Goal: Information Seeking & Learning: Learn about a topic

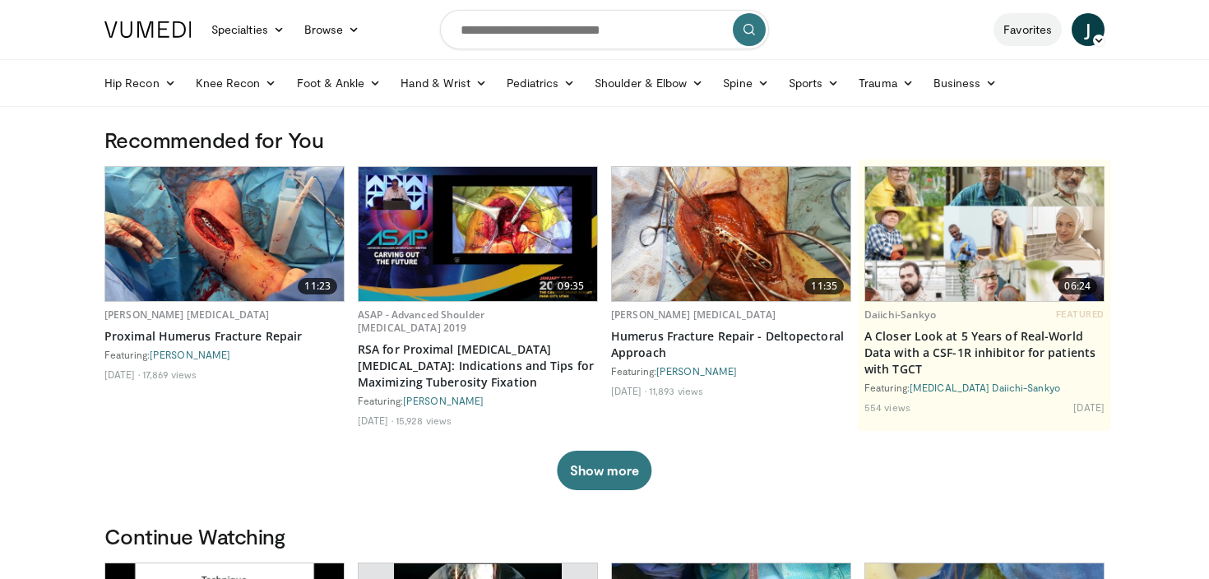
click at [1047, 39] on link "Favorites" at bounding box center [1027, 29] width 68 height 33
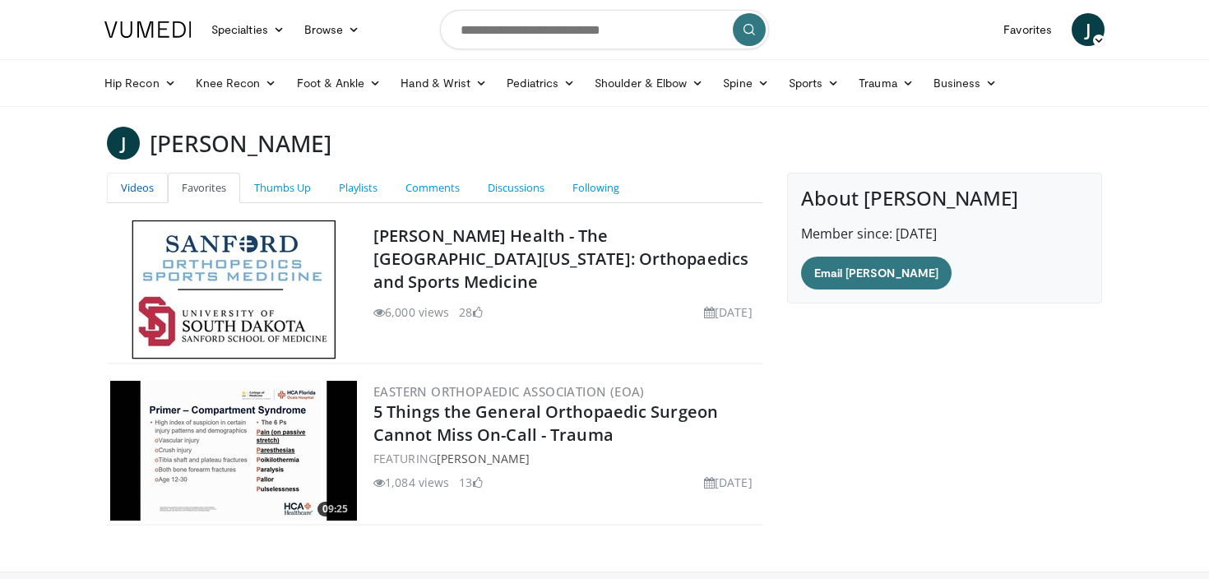
click at [123, 192] on link "Videos" at bounding box center [137, 188] width 61 height 30
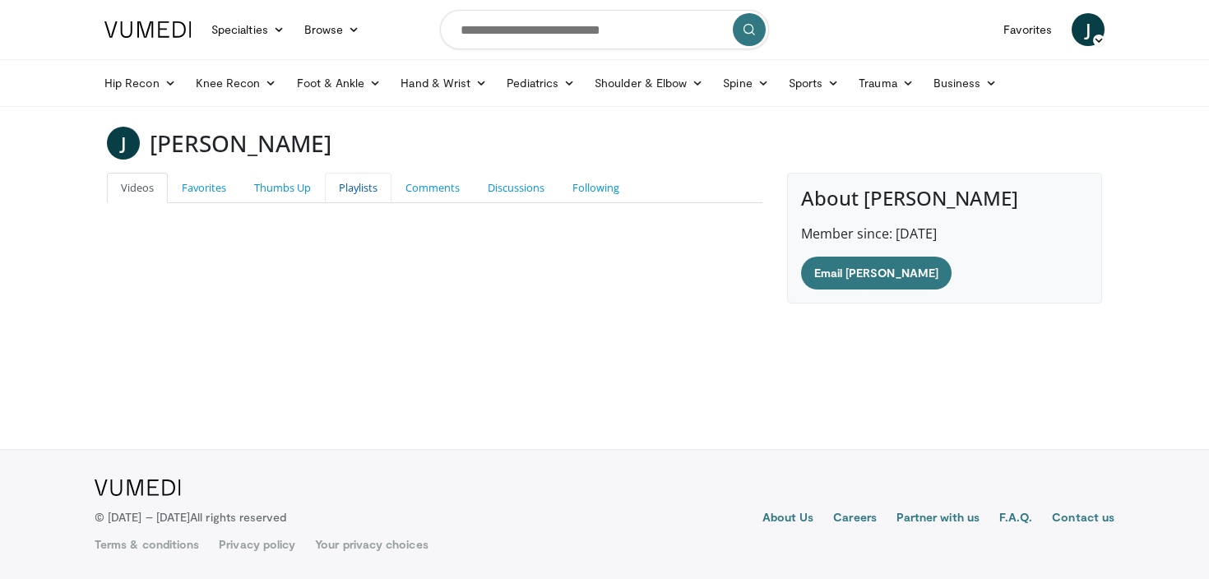
click at [345, 177] on link "Playlists" at bounding box center [358, 188] width 67 height 30
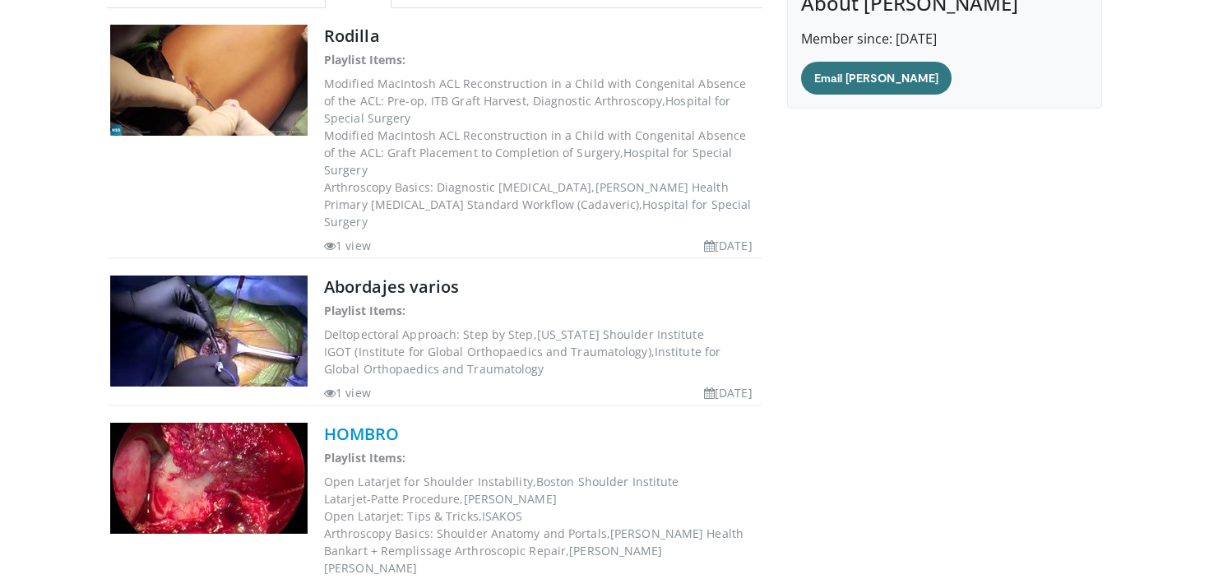
scroll to position [124, 0]
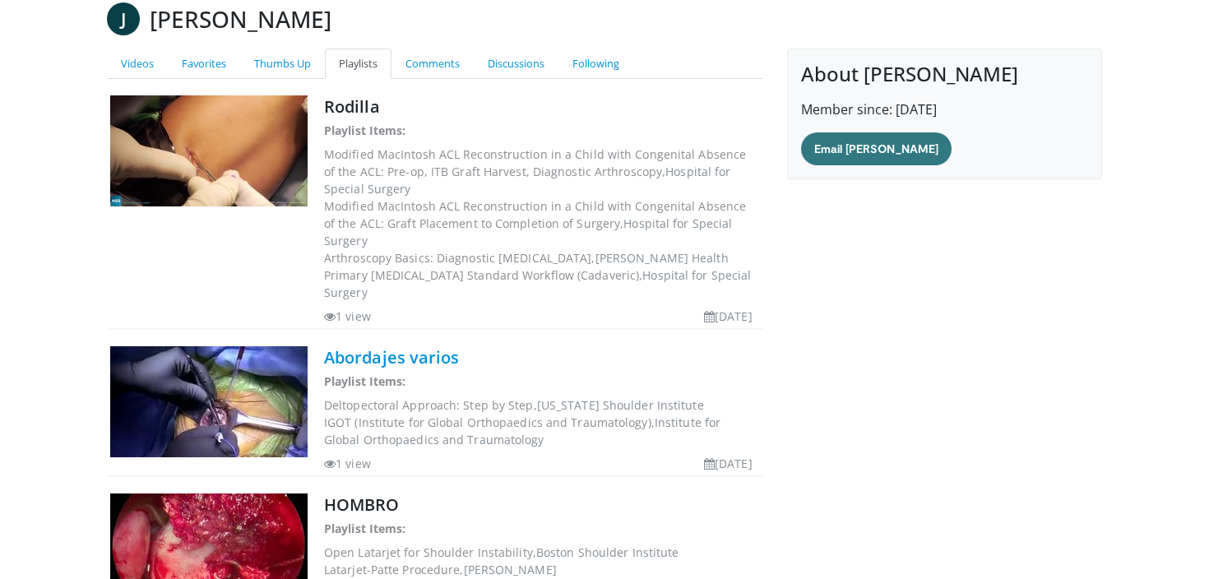
click at [388, 346] on link "Abordajes varios" at bounding box center [392, 357] width 136 height 22
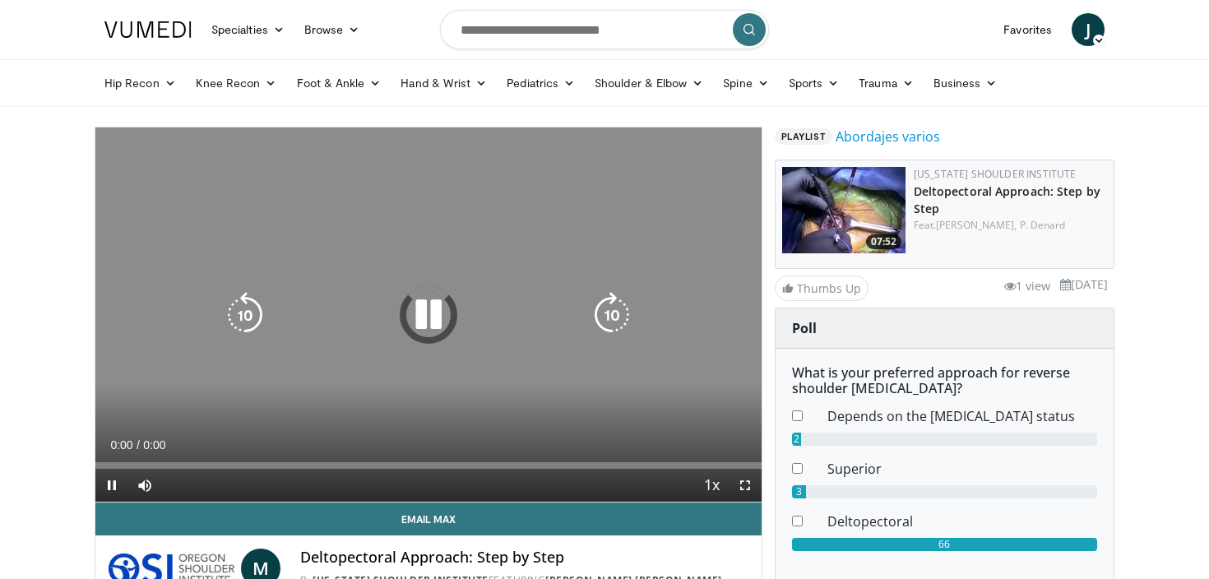
click at [423, 330] on icon "Video Player" at bounding box center [428, 315] width 46 height 46
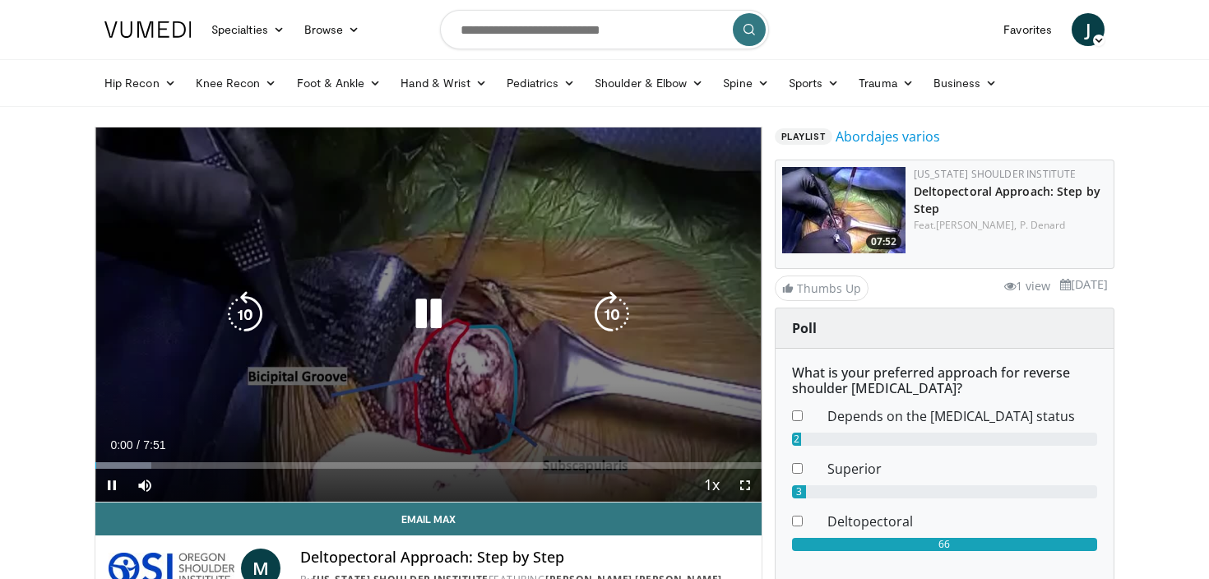
click at [436, 311] on icon "Video Player" at bounding box center [428, 314] width 46 height 46
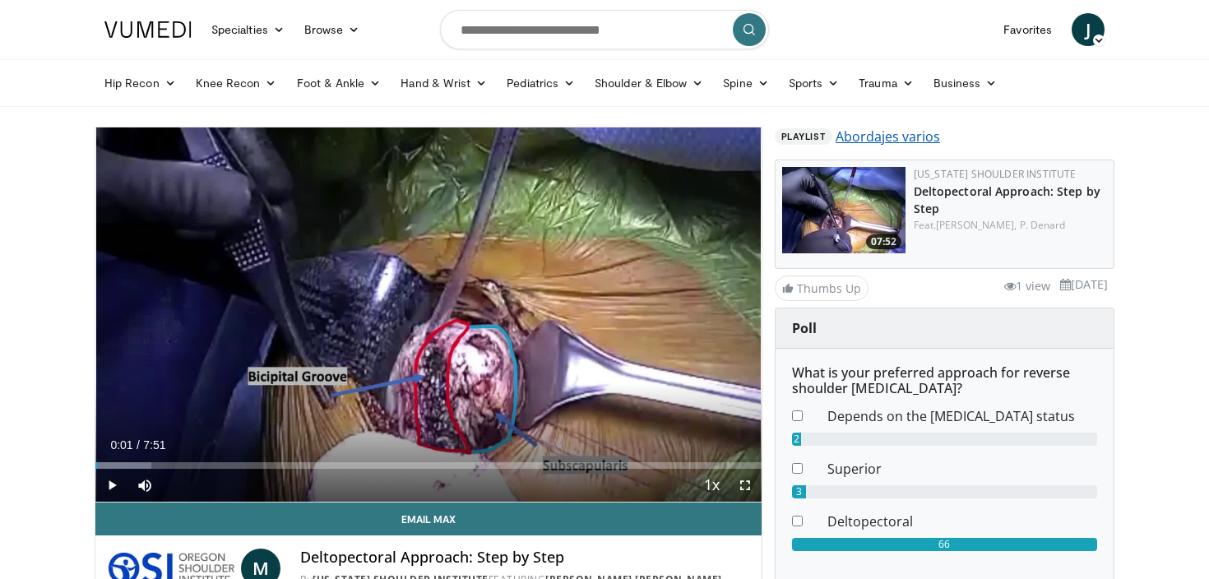
click at [895, 142] on link "Abordajes varios" at bounding box center [887, 137] width 104 height 20
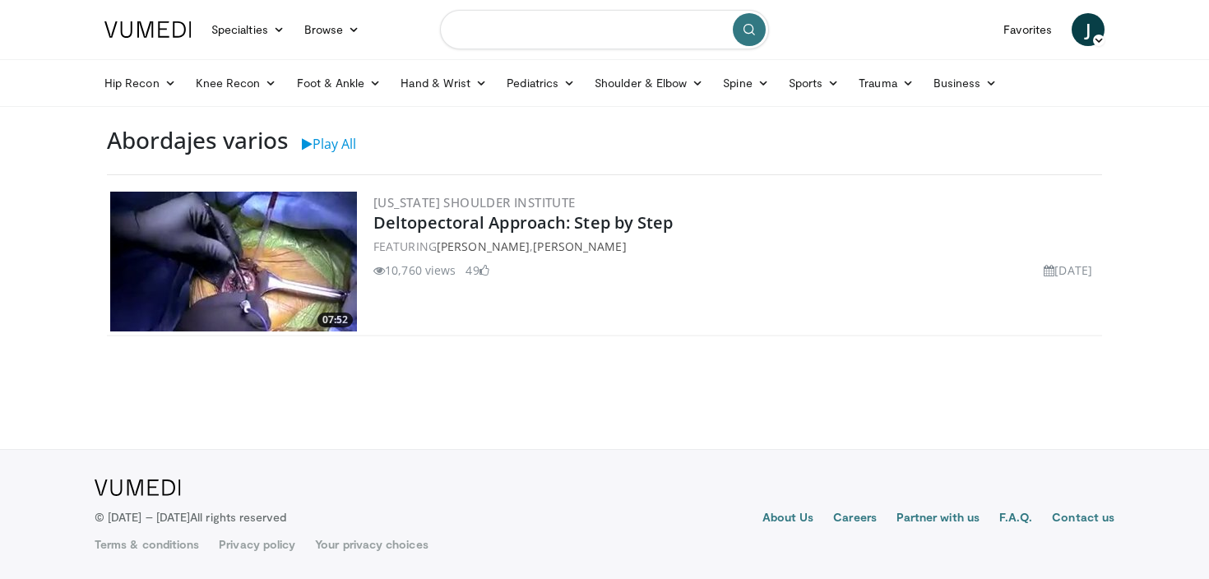
click at [576, 35] on input "Search topics, interventions" at bounding box center [604, 29] width 329 height 39
type input "**********"
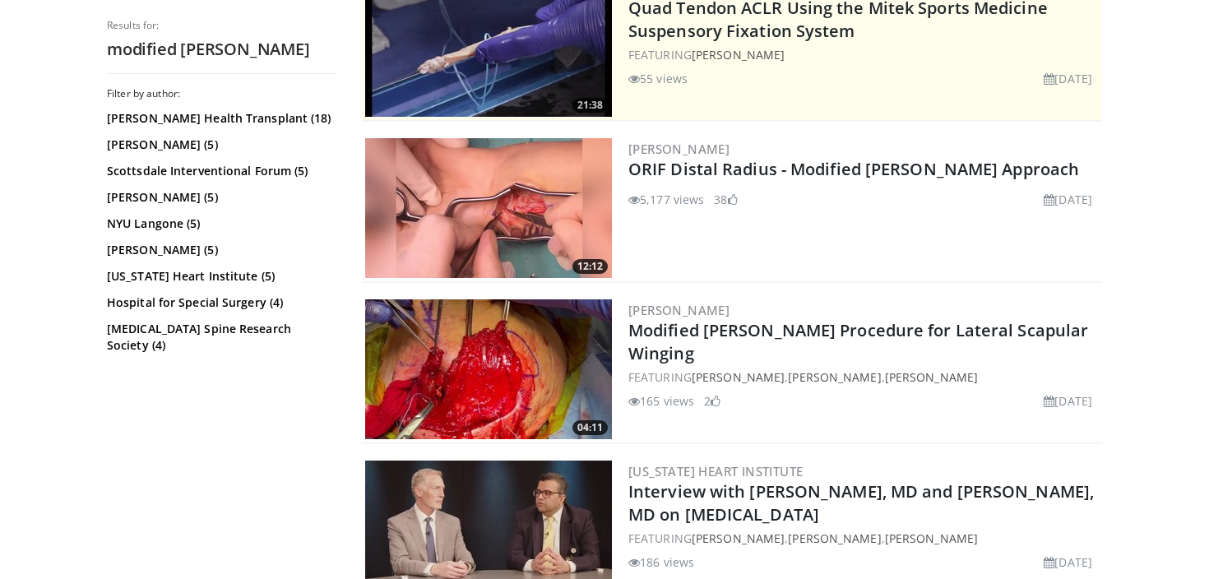
scroll to position [375, 0]
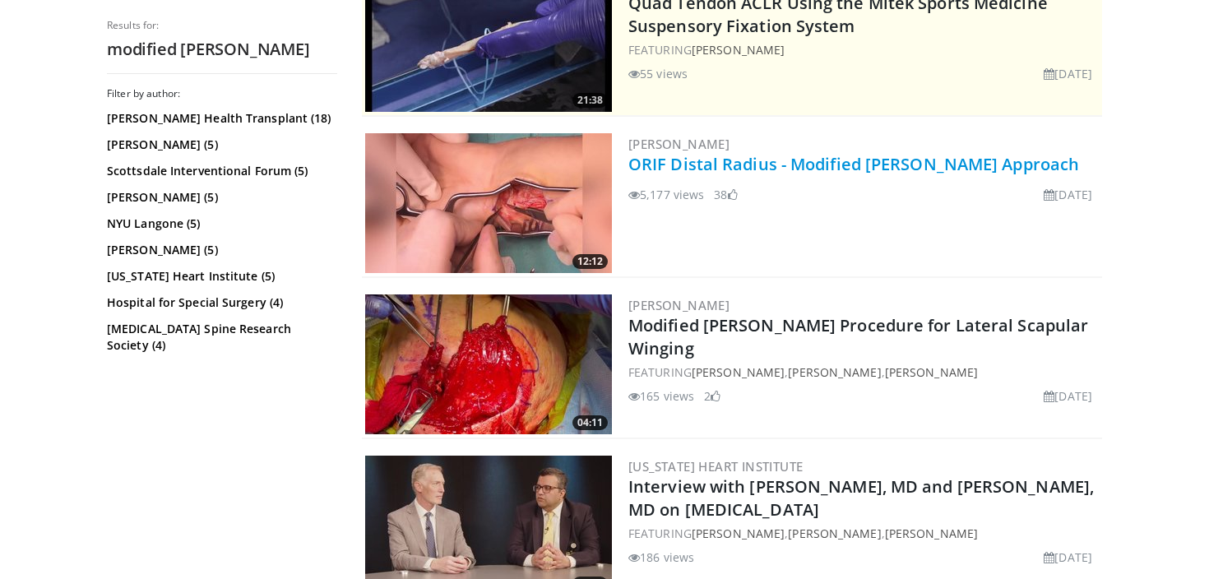
click at [734, 166] on link "ORIF Distal Radius - Modified [PERSON_NAME] Approach" at bounding box center [853, 164] width 451 height 22
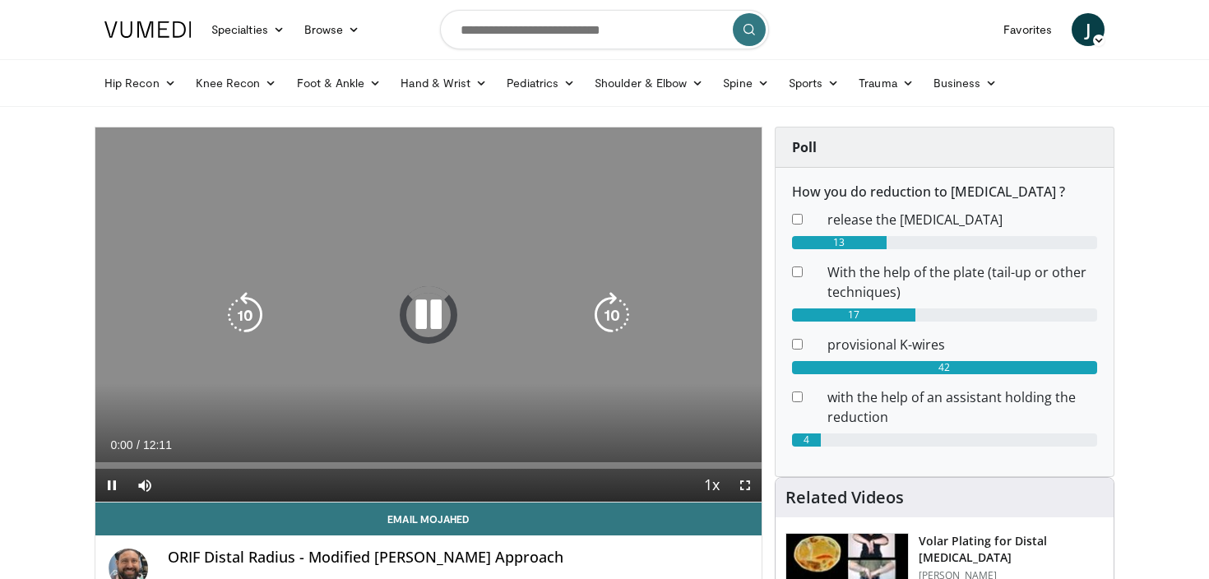
click at [437, 325] on icon "Video Player" at bounding box center [428, 315] width 46 height 46
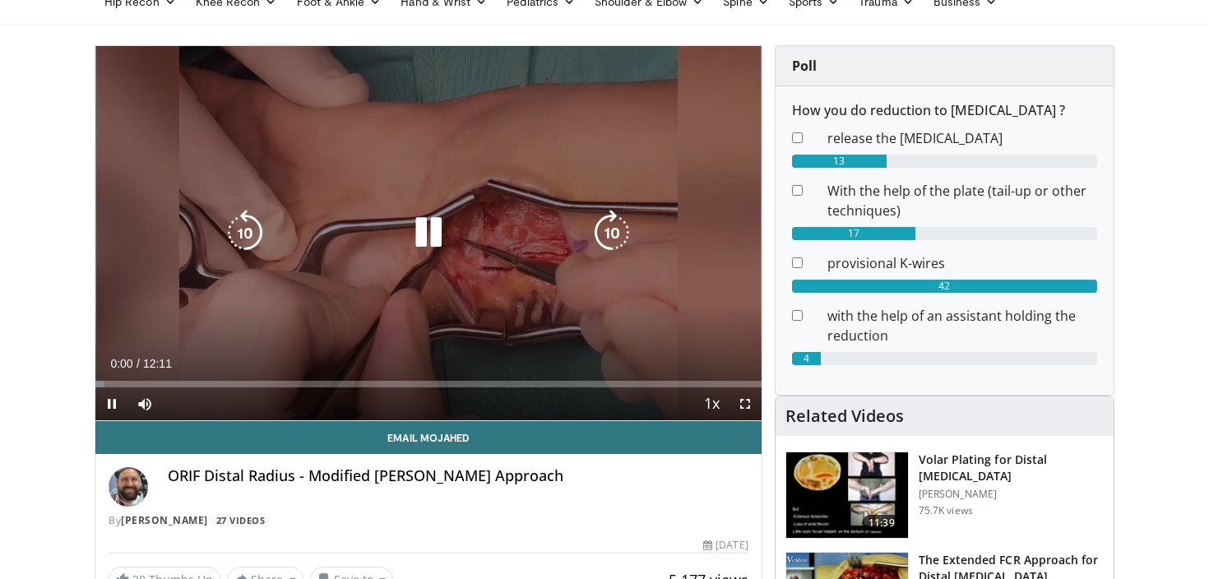
scroll to position [112, 0]
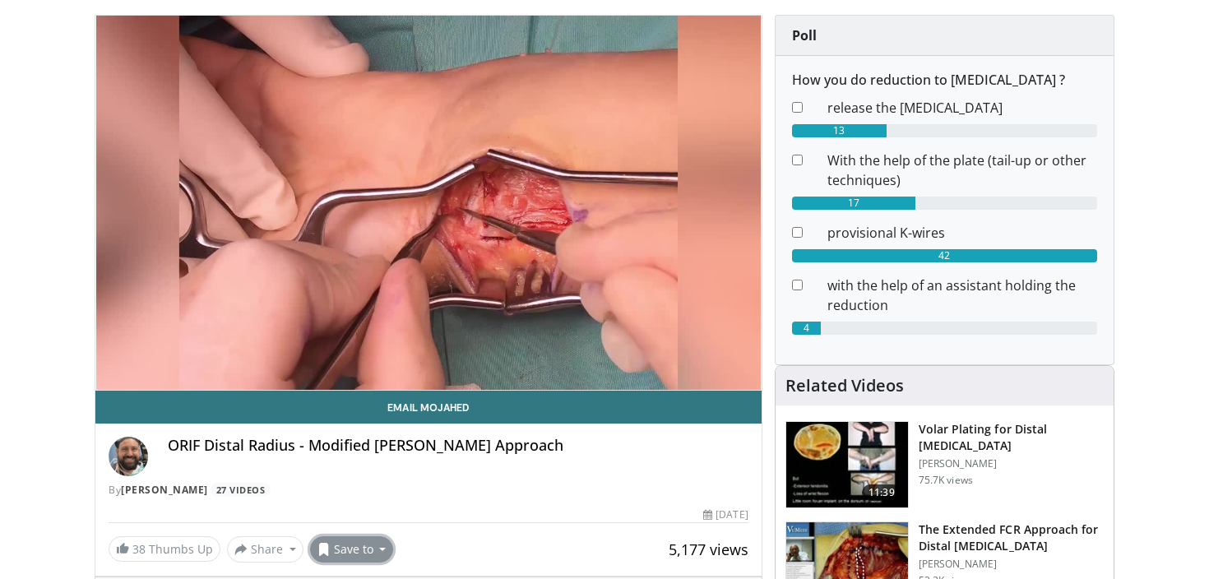
click at [346, 545] on button "Save to" at bounding box center [352, 549] width 84 height 26
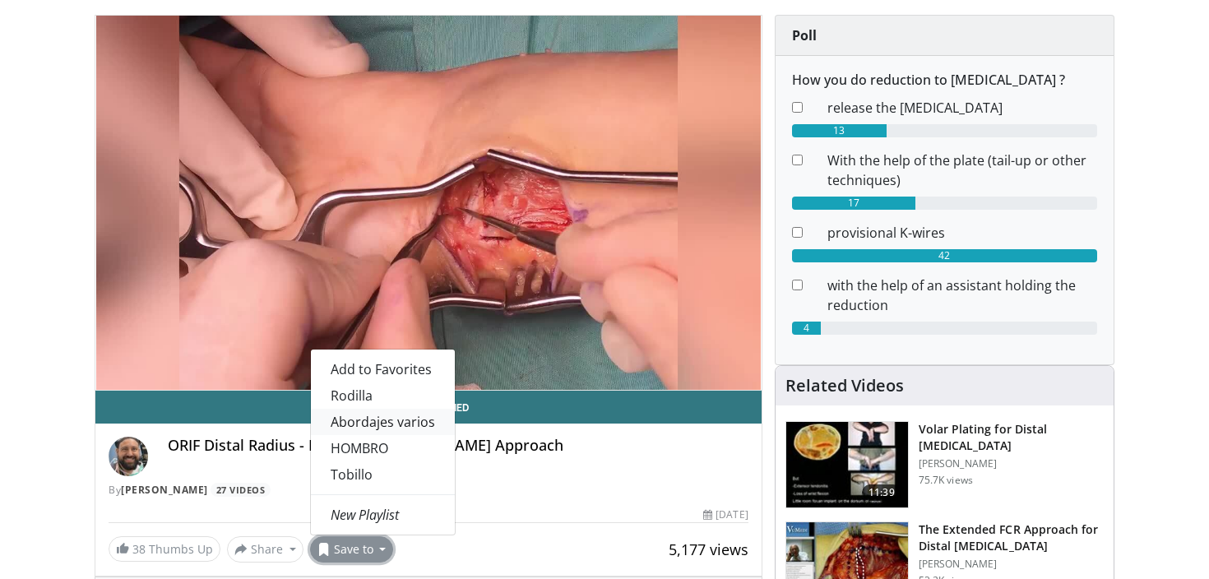
click at [382, 426] on link "Abordajes varios" at bounding box center [383, 422] width 144 height 26
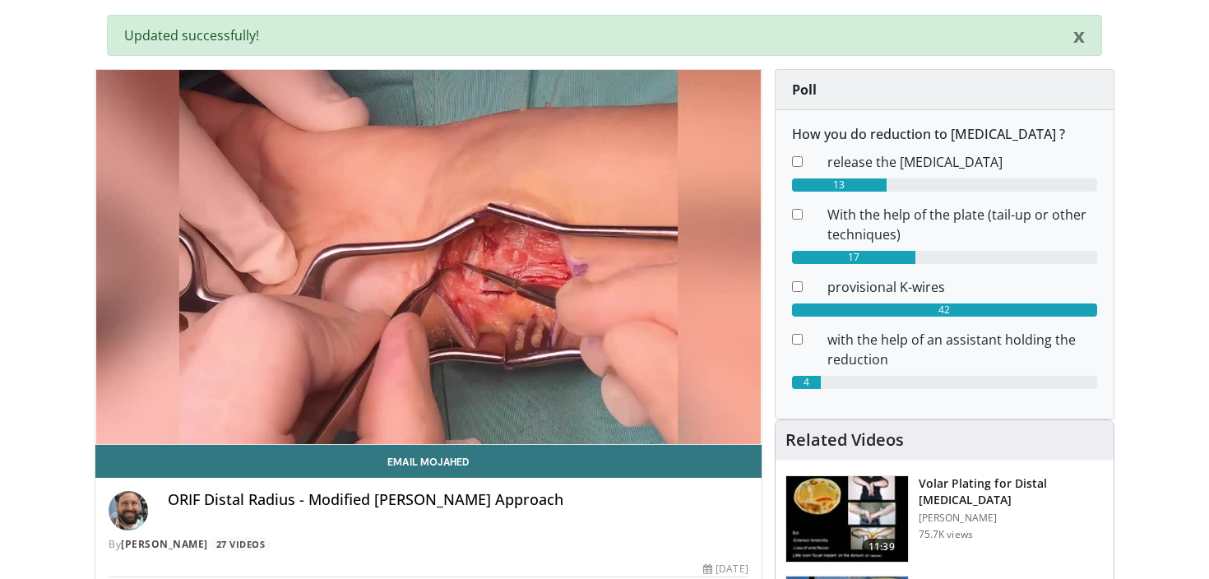
scroll to position [166, 0]
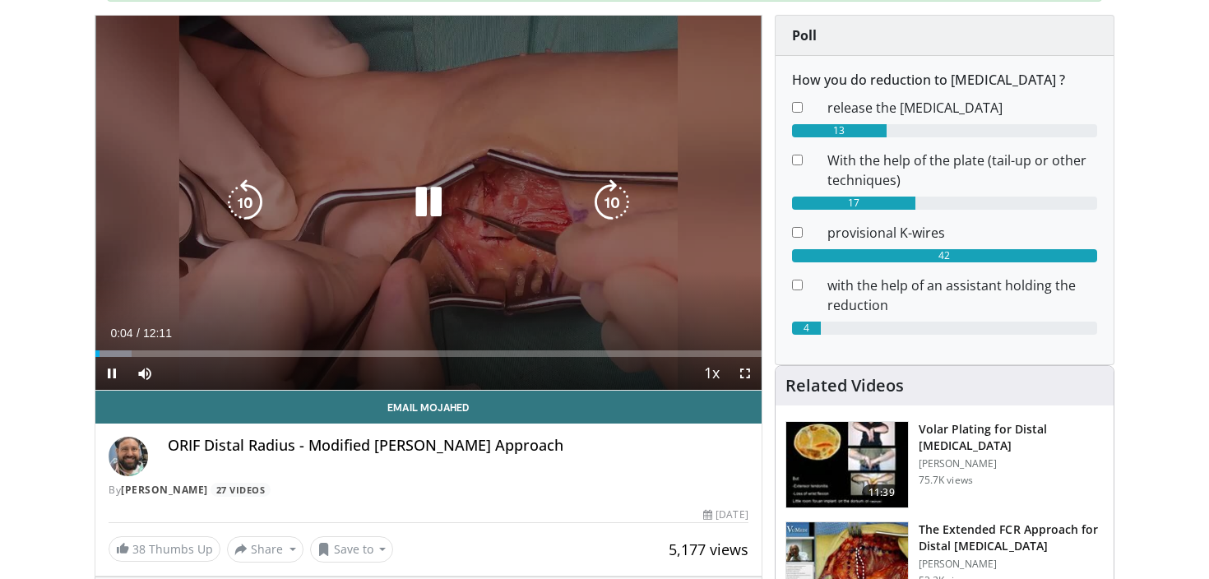
click at [366, 248] on div "10 seconds Tap to unmute" at bounding box center [428, 203] width 666 height 374
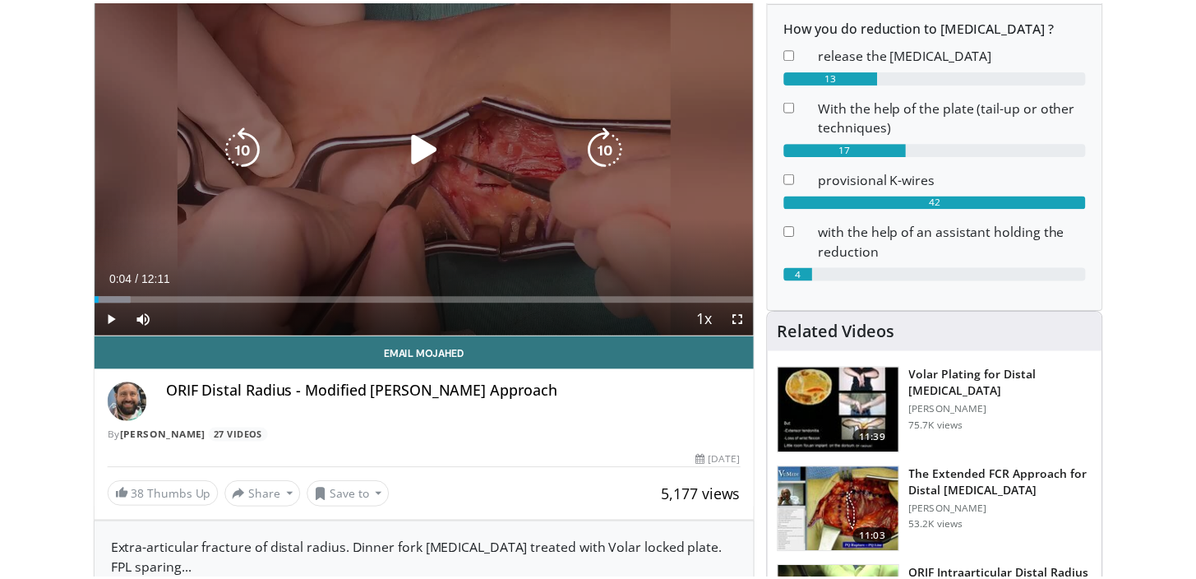
scroll to position [0, 0]
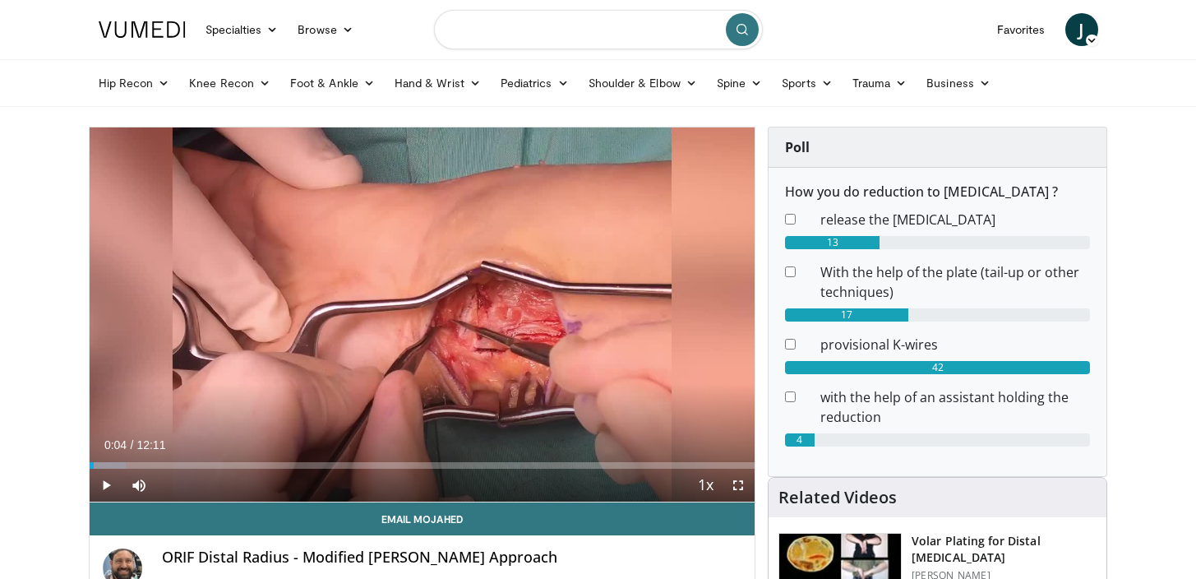
click at [515, 22] on input "Search topics, interventions" at bounding box center [598, 29] width 329 height 39
type input "**********"
